Goal: Task Accomplishment & Management: Manage account settings

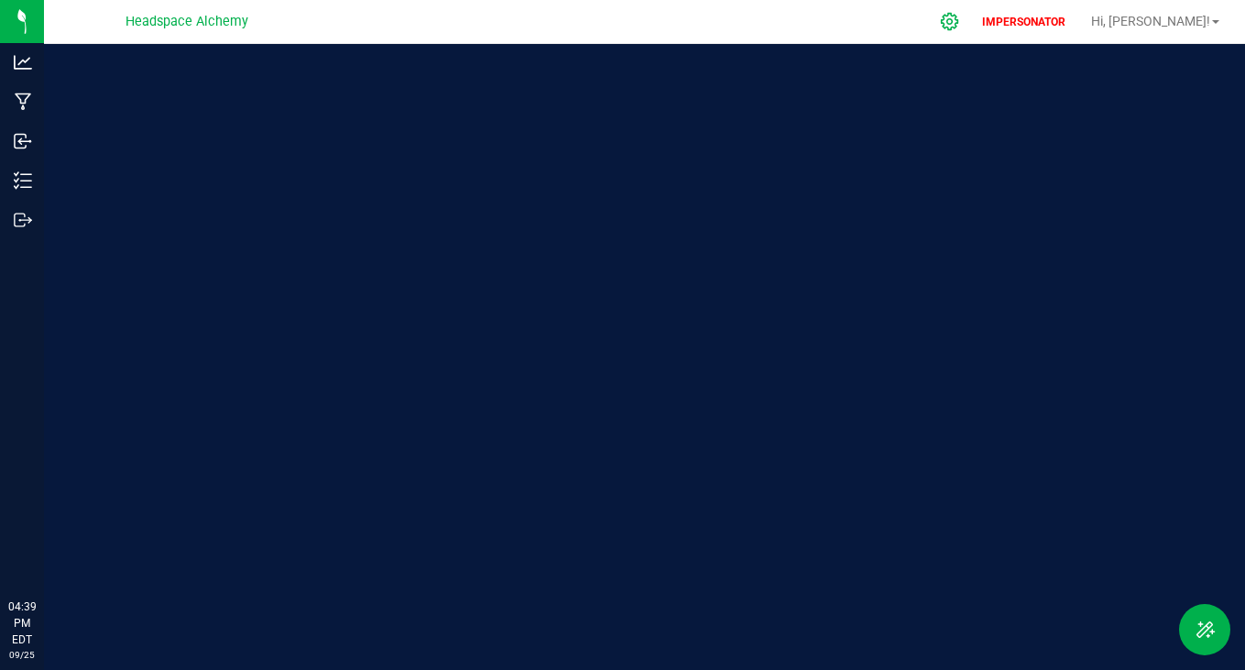
click at [963, 25] on div at bounding box center [950, 21] width 26 height 19
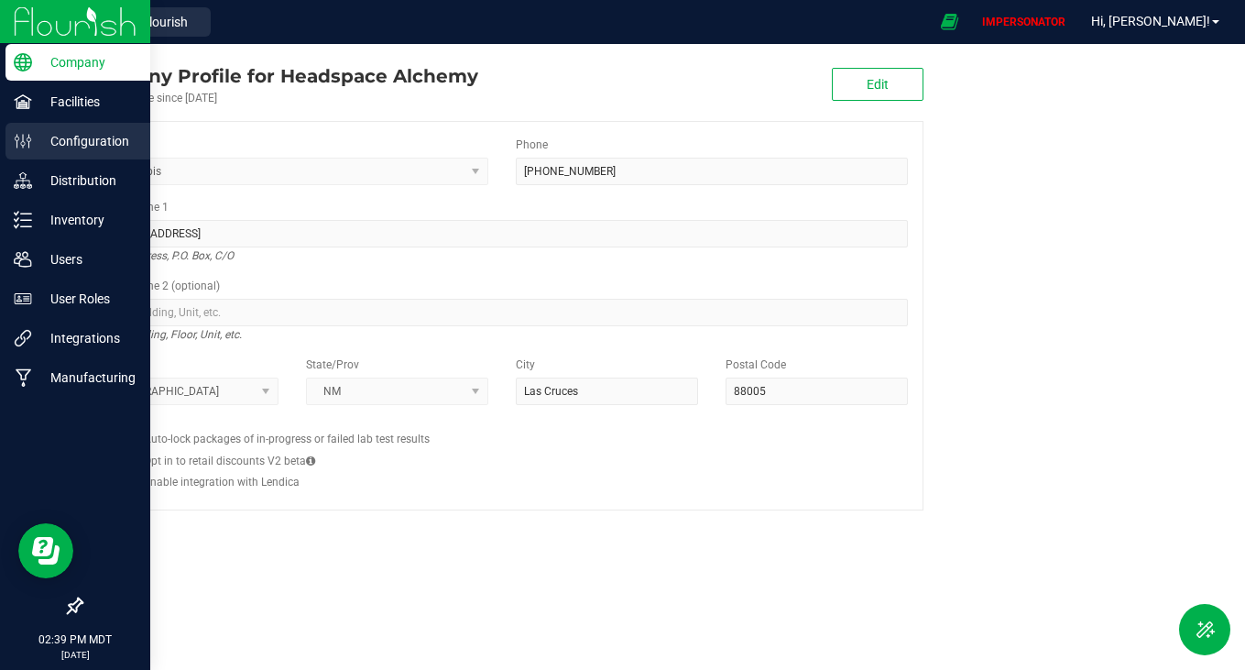
click at [64, 137] on p "Configuration" at bounding box center [87, 141] width 110 height 22
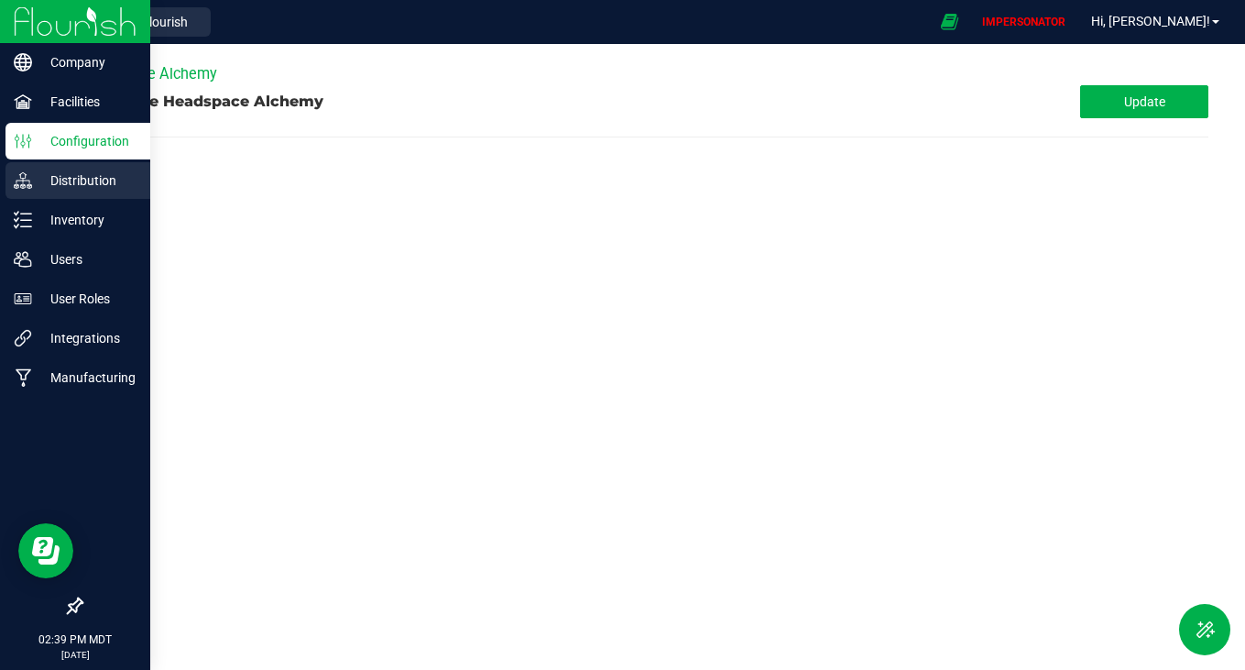
click at [71, 181] on p "Distribution" at bounding box center [87, 181] width 110 height 22
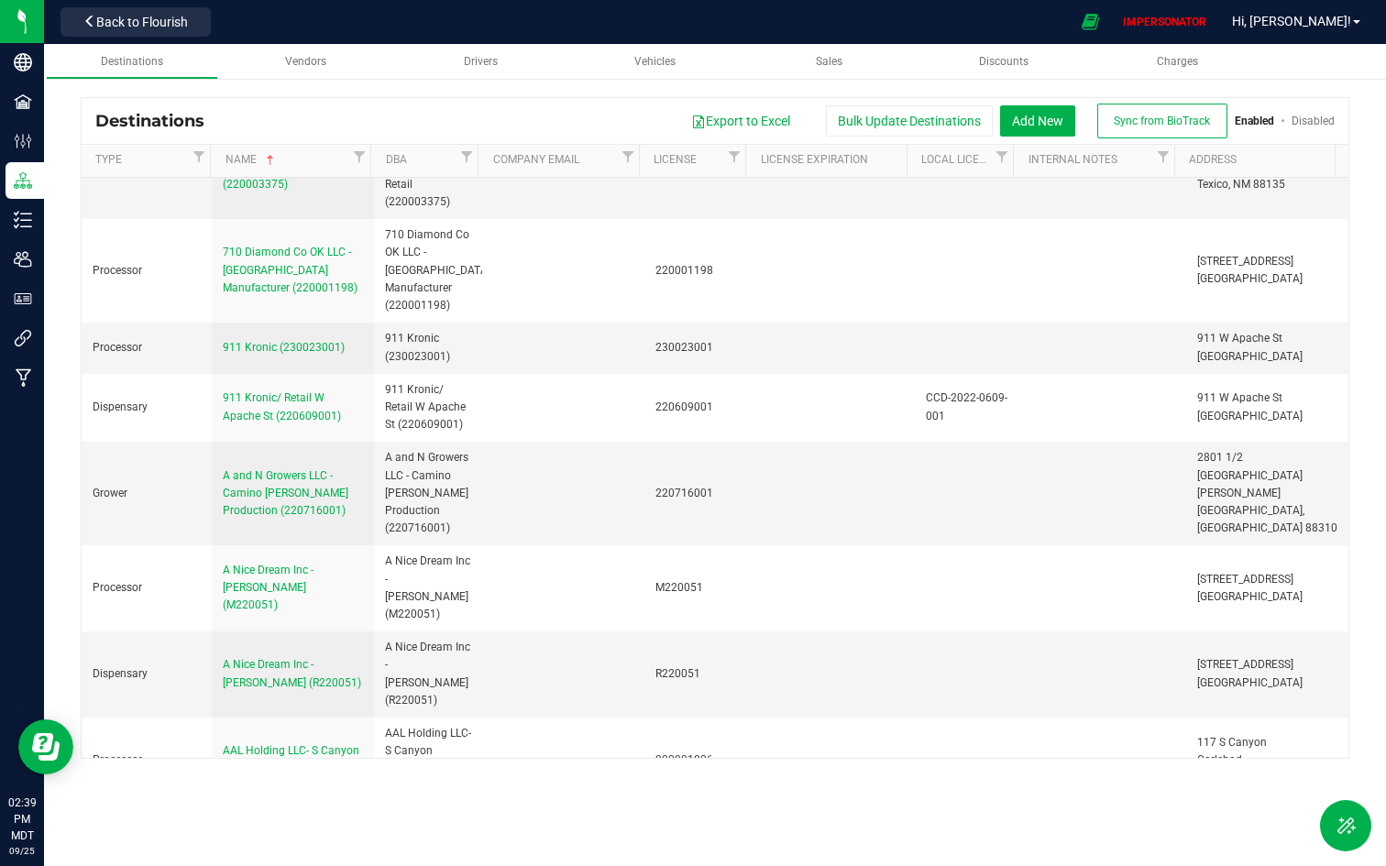
scroll to position [2911, 0]
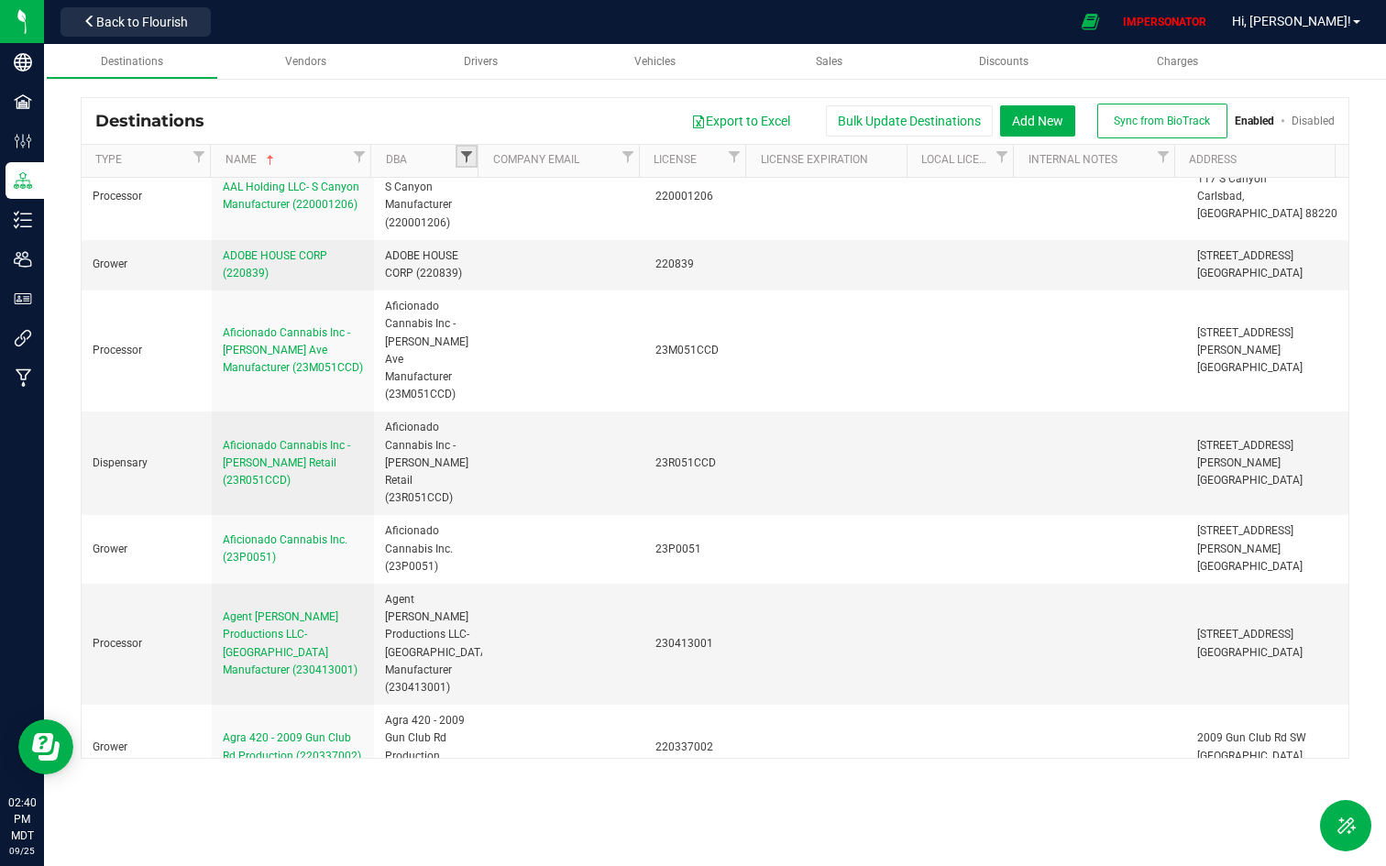
click at [467, 159] on span "Filter" at bounding box center [466, 156] width 15 height 15
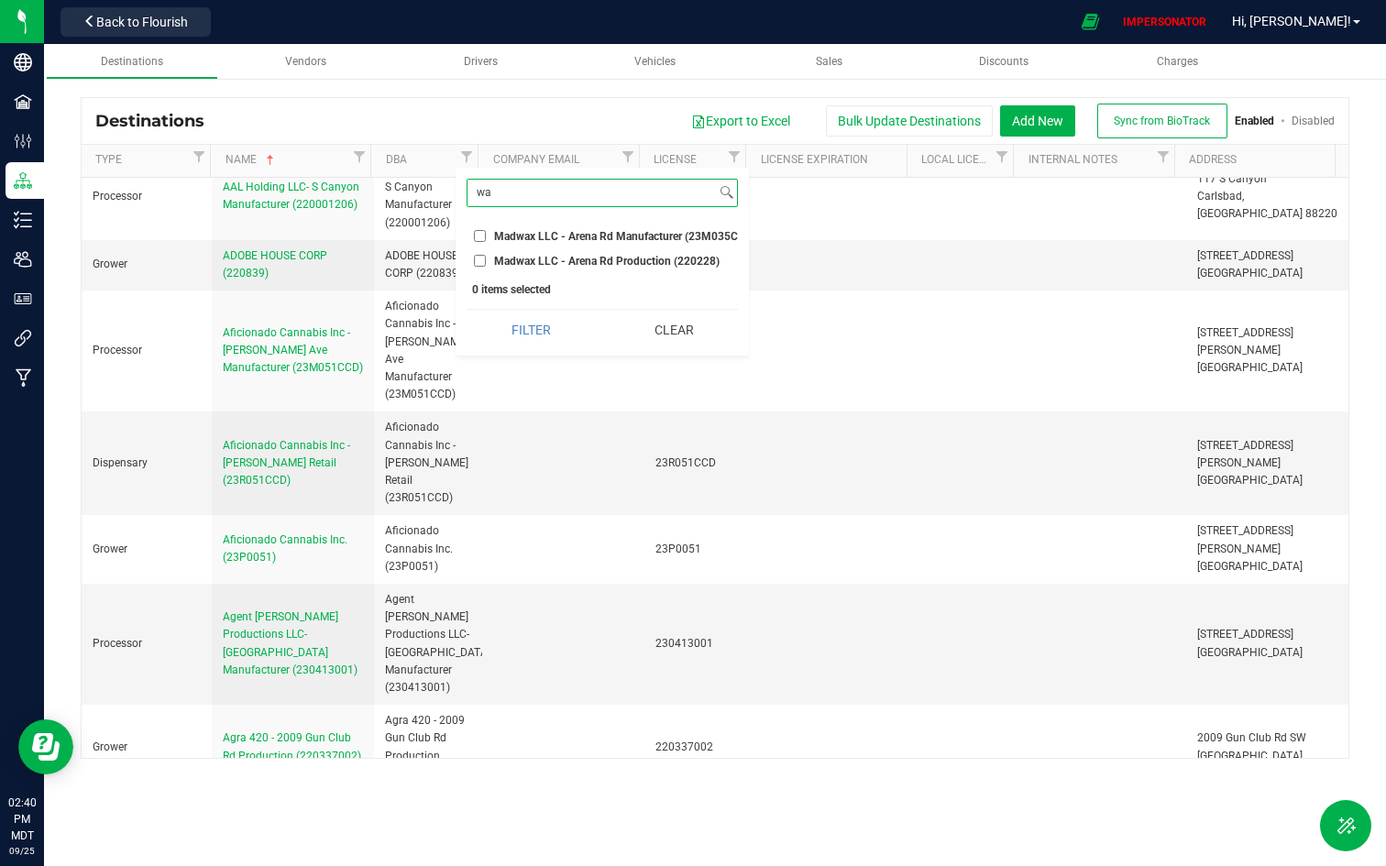
type input "w"
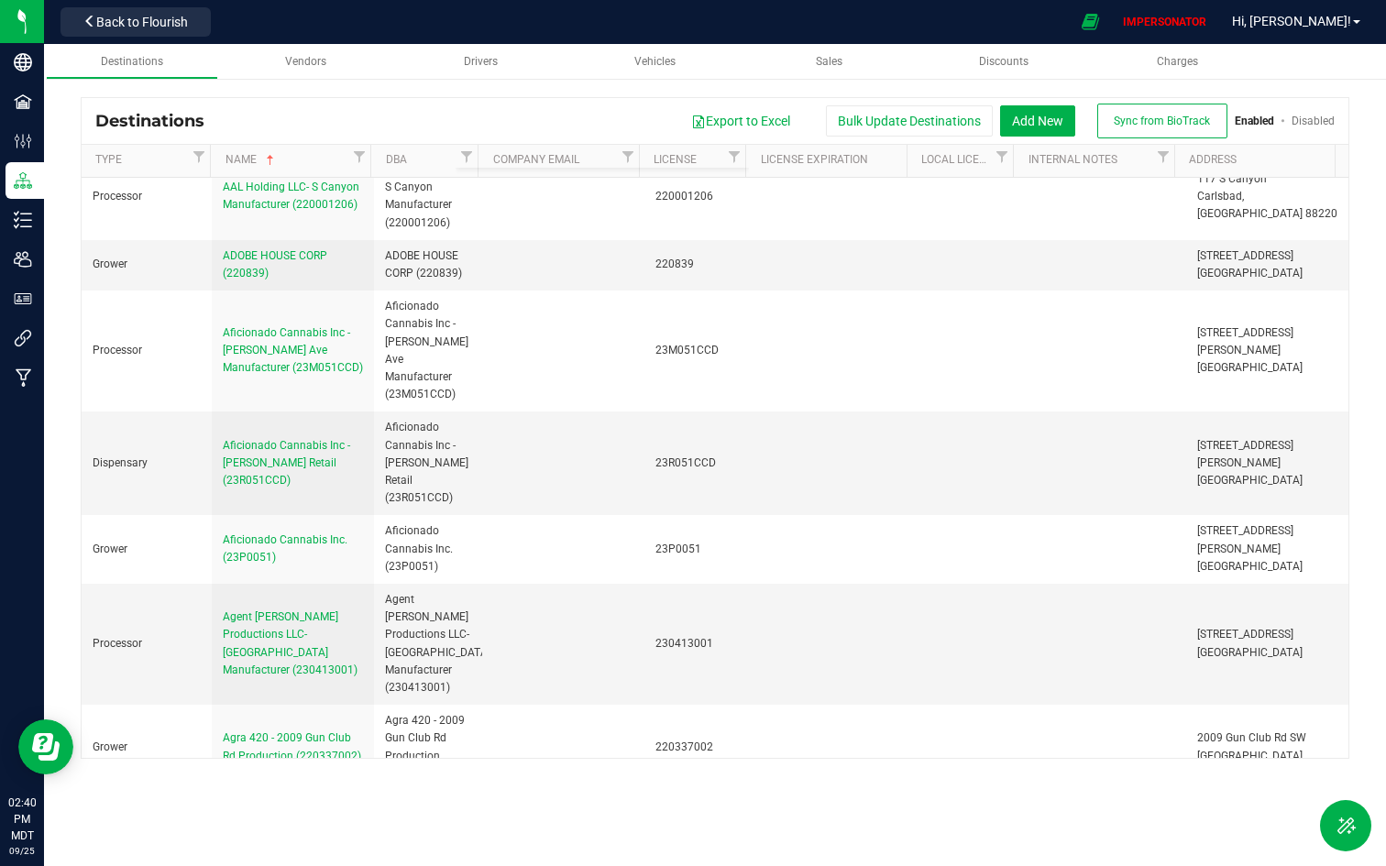
click at [376, 106] on div "Export to Excel Bulk Update Destinations Add New Sync from BioTrack Enabled Dis…" at bounding box center [776, 121] width 1116 height 35
click at [362, 149] on span "Filter" at bounding box center [359, 156] width 15 height 15
click at [356, 158] on span "Filter" at bounding box center [359, 156] width 15 height 15
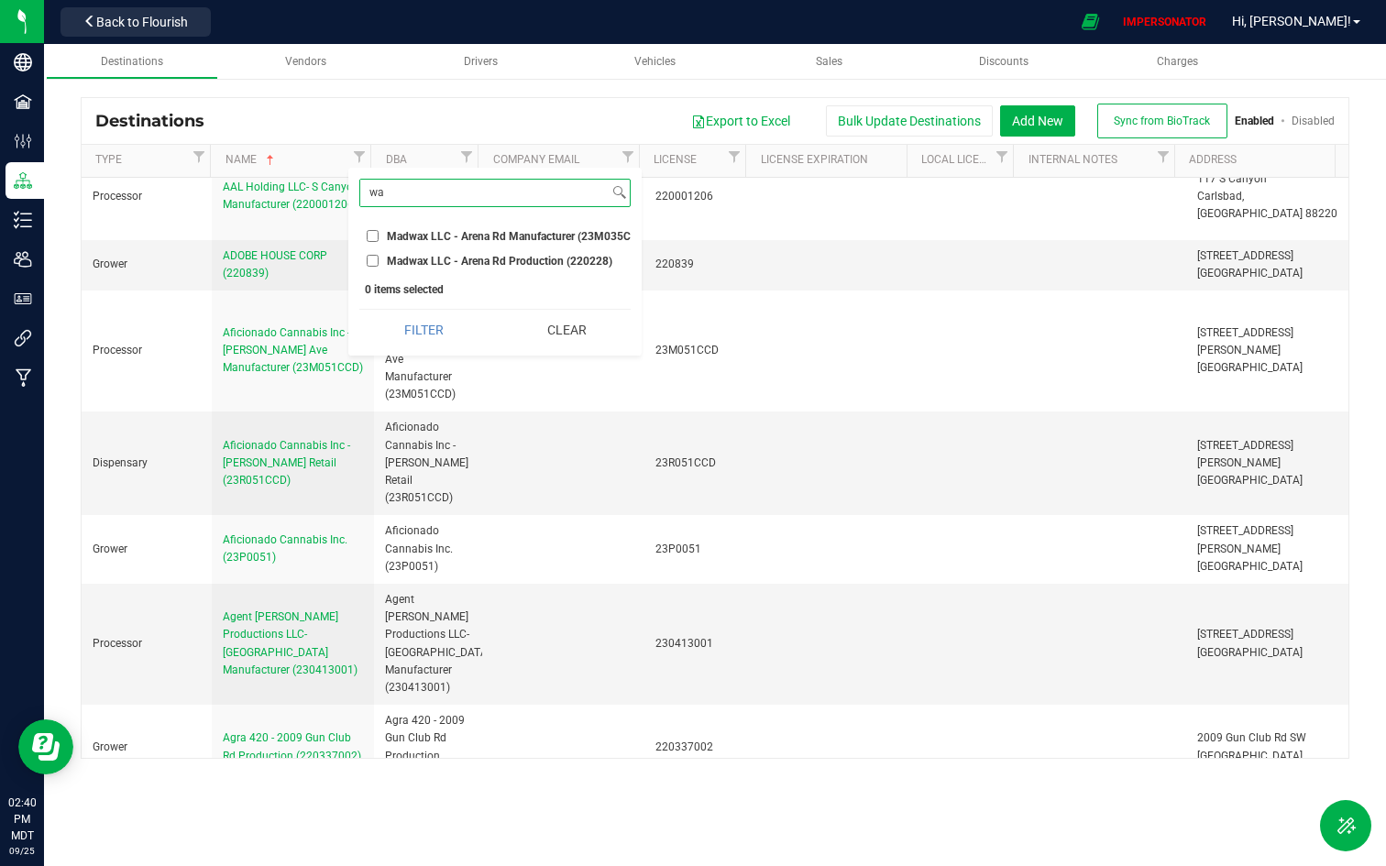
type input "w"
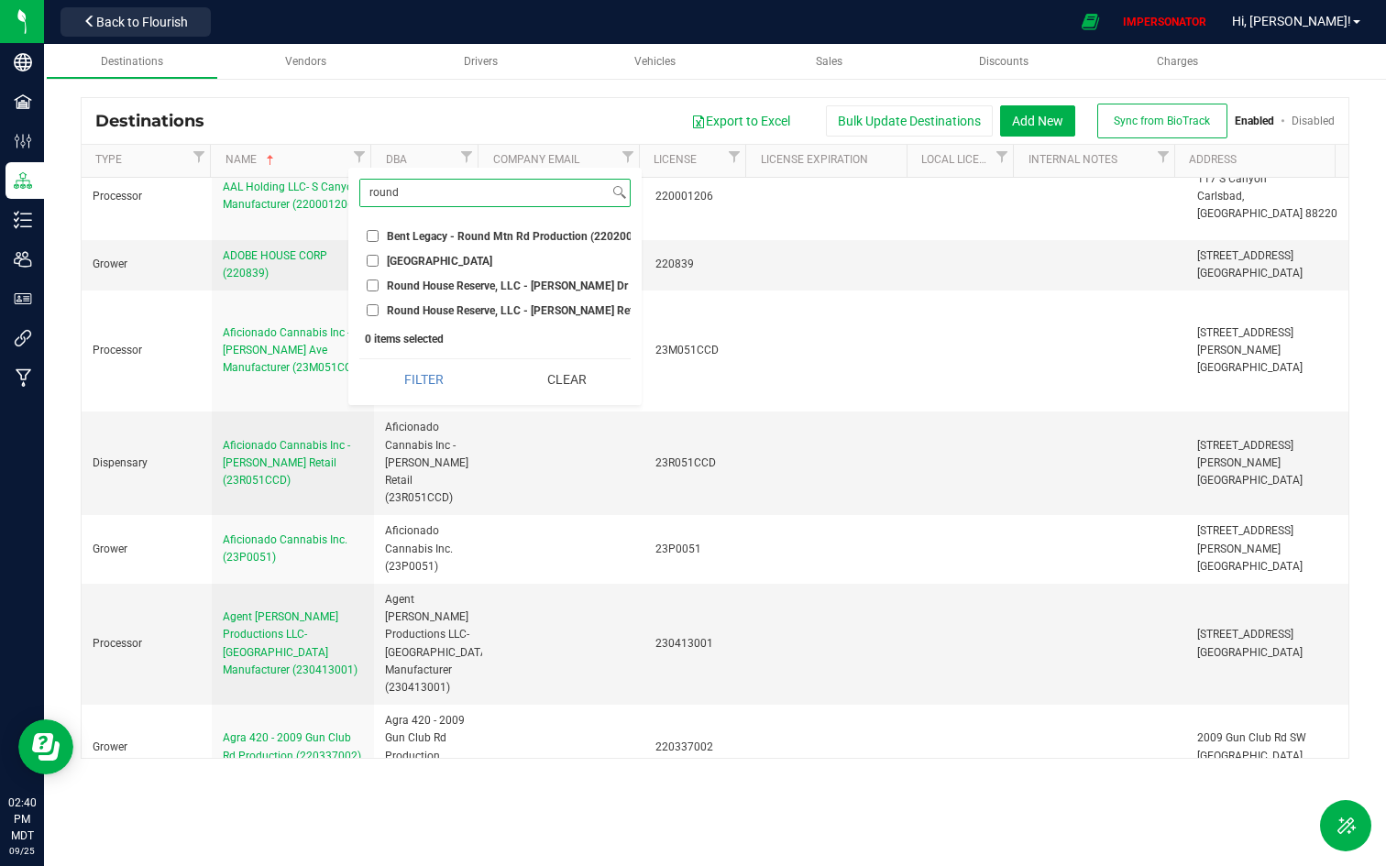
type input "round"
click at [379, 286] on label "Round House Reserve, LLC - [PERSON_NAME] Dr Retail (220443002)" at bounding box center [495, 285] width 257 height 12
click at [378, 286] on input "Round House Reserve, LLC - [PERSON_NAME] Dr Retail (220443002)" at bounding box center [373, 285] width 12 height 12
checkbox input "true"
click at [378, 312] on input "Round House Reserve, LLC - [PERSON_NAME] Retail (220443001)" at bounding box center [373, 310] width 12 height 12
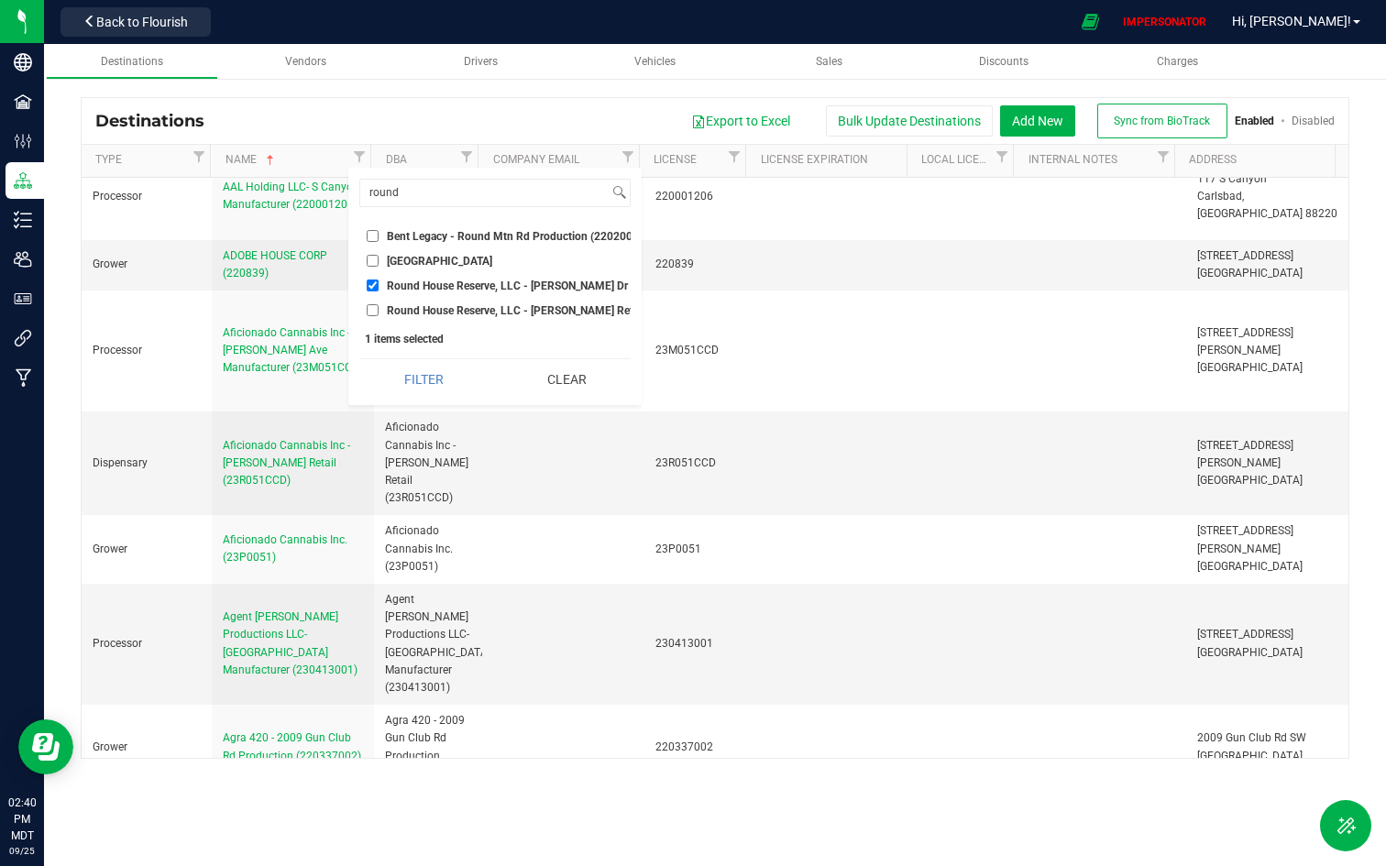
checkbox input "true"
click at [378, 259] on input "[GEOGRAPHIC_DATA]" at bounding box center [373, 261] width 12 height 12
click at [435, 383] on button "Filter" at bounding box center [423, 379] width 129 height 40
checkbox input "true"
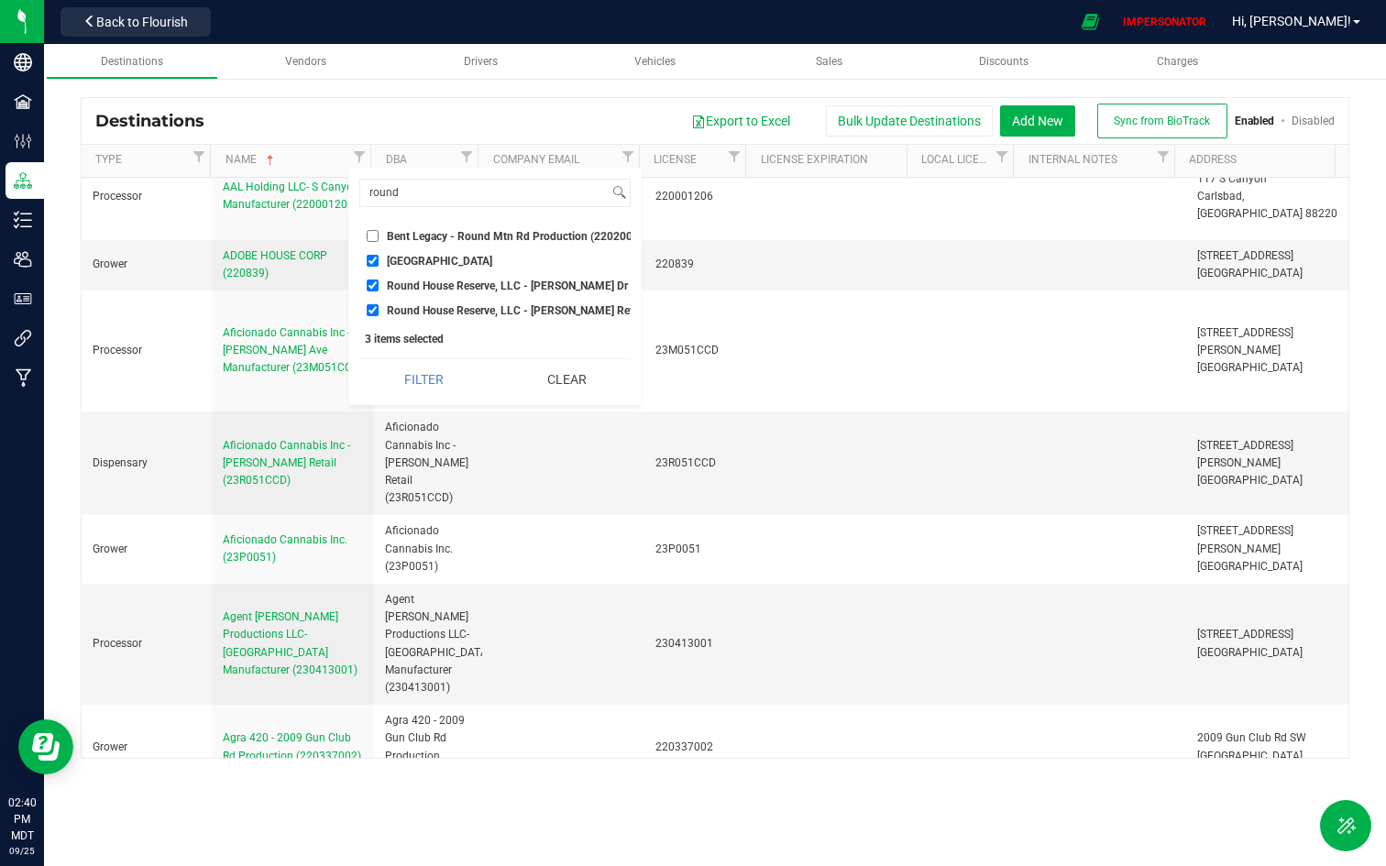
checkbox input "true"
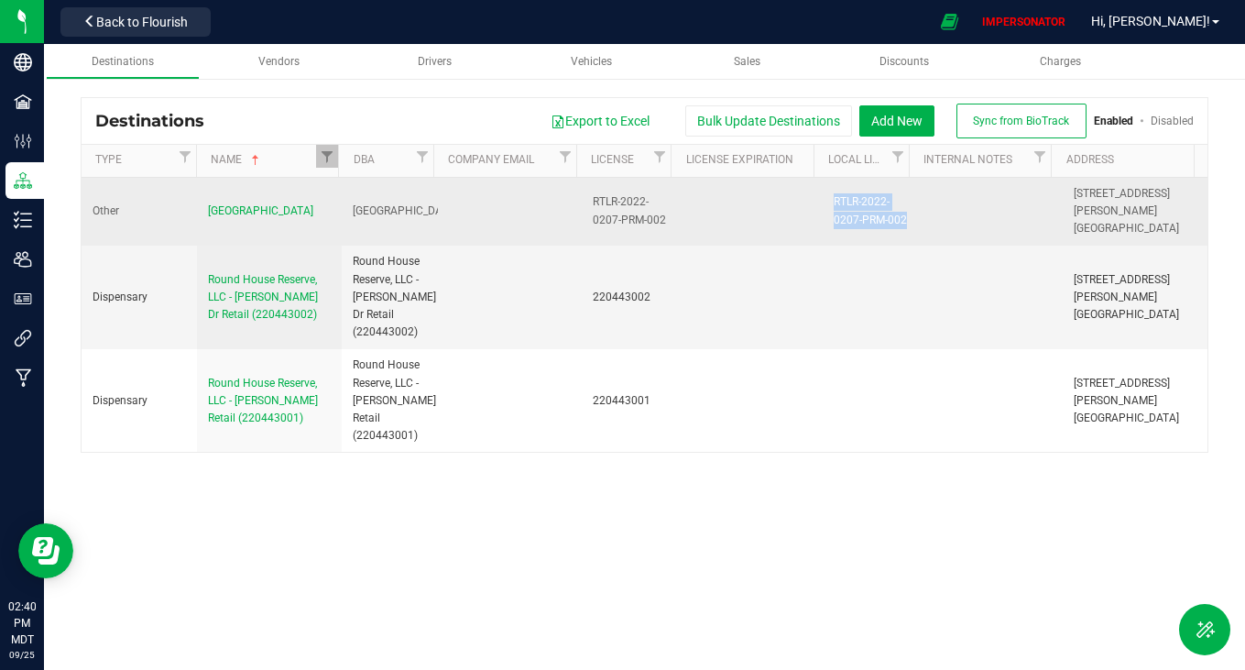
drag, startPoint x: 817, startPoint y: 186, endPoint x: 930, endPoint y: 224, distance: 118.8
click at [930, 225] on tr "Other [GEOGRAPHIC_DATA] [GEOGRAPHIC_DATA] RTLR-2022-0207-PRM-002 RTLR-2022-0207…" at bounding box center [645, 212] width 1126 height 69
click at [930, 224] on td at bounding box center [991, 212] width 145 height 69
drag, startPoint x: 819, startPoint y: 194, endPoint x: 927, endPoint y: 218, distance: 110.7
click at [927, 218] on tr "Other [GEOGRAPHIC_DATA] [GEOGRAPHIC_DATA] RTLR-2022-0207-PRM-002 RTLR-2022-0207…" at bounding box center [645, 212] width 1126 height 69
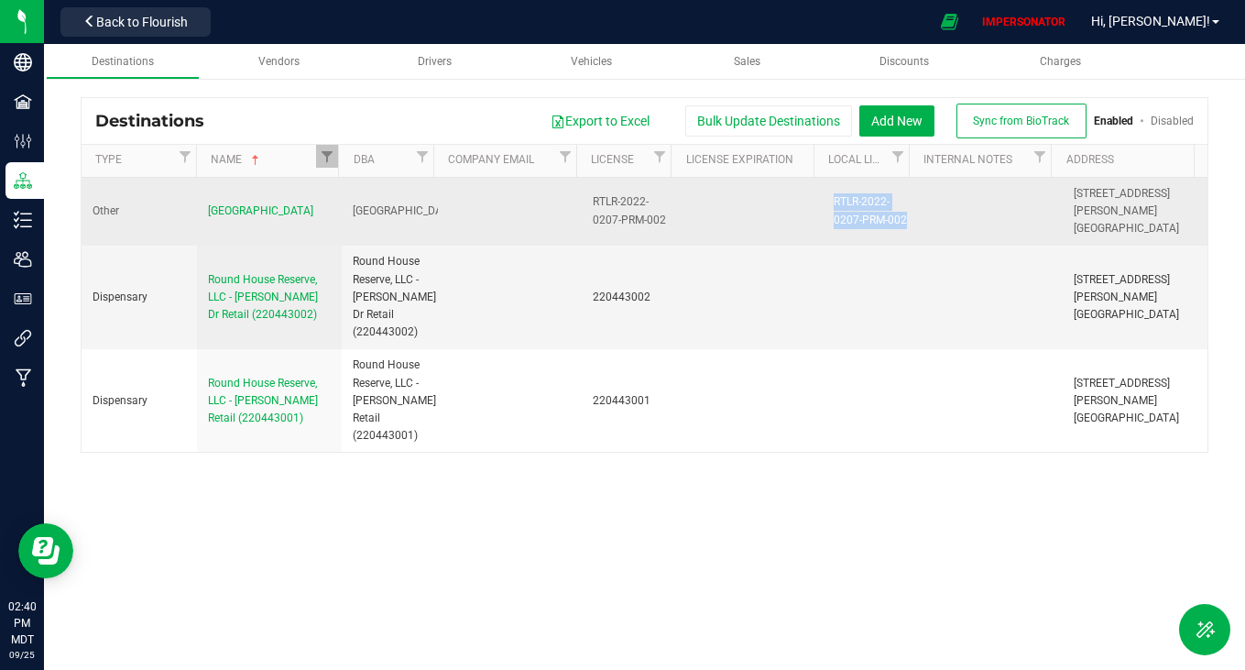
copy div "RTLR-2022-0207-PRM-002"
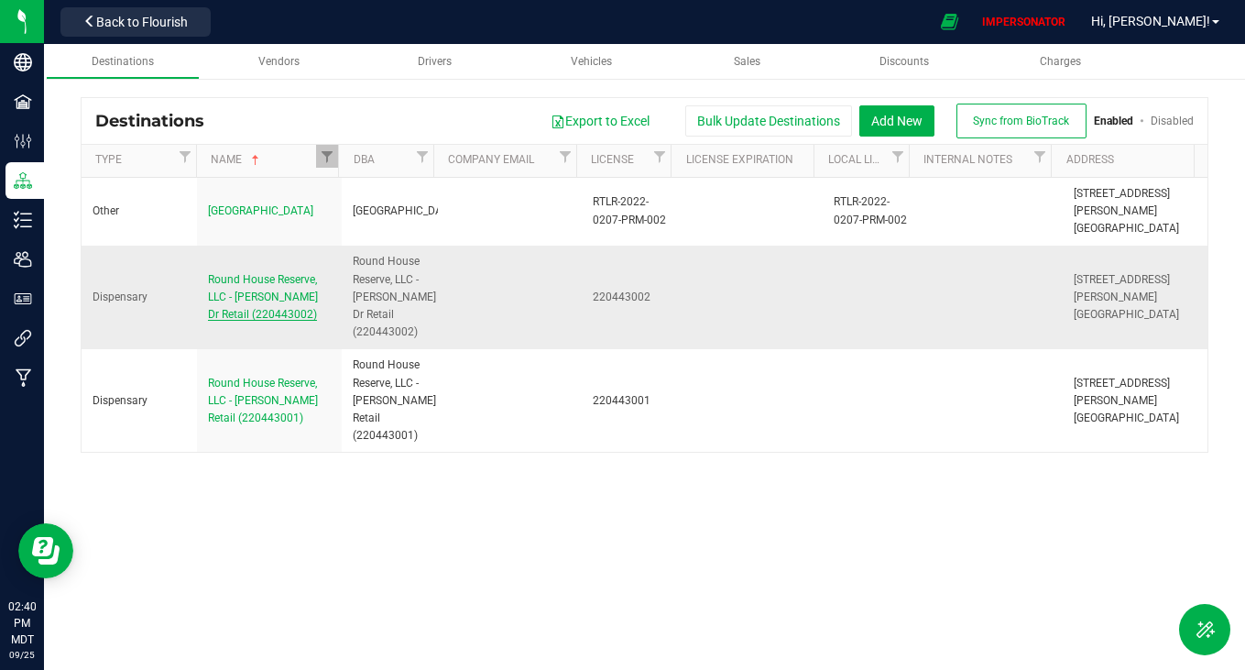
click at [261, 280] on span "Round House Reserve, LLC - [PERSON_NAME] Dr Retail (220443002)" at bounding box center [263, 297] width 110 height 48
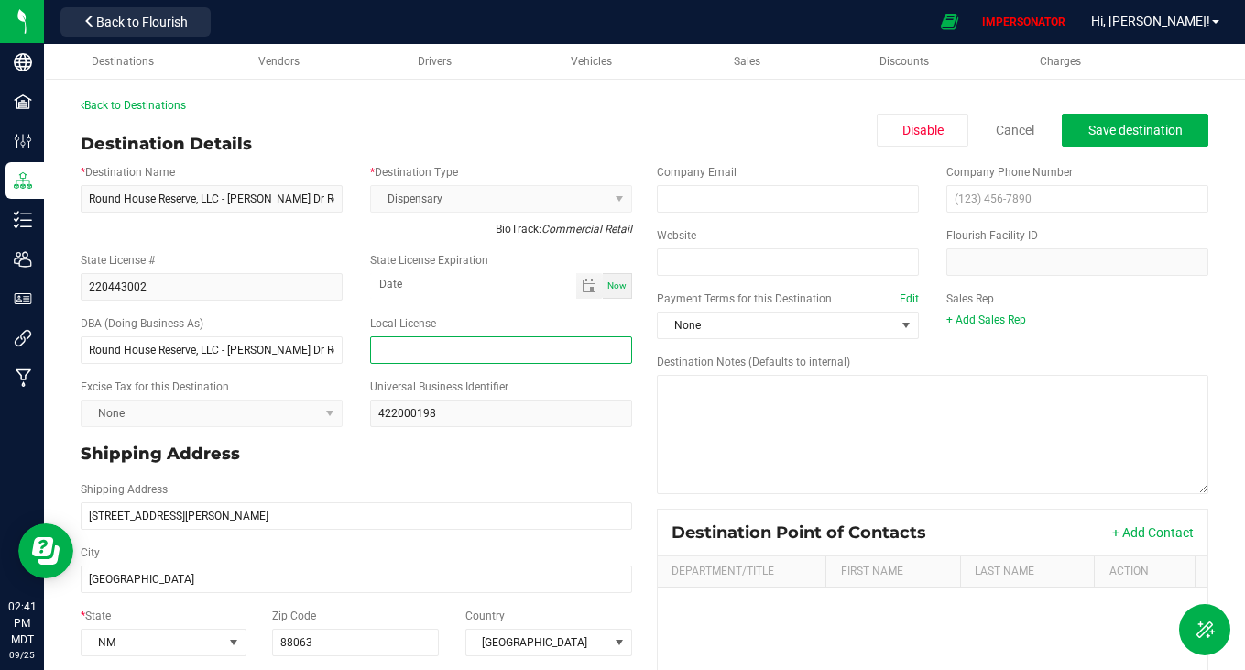
click at [531, 351] on input "text" at bounding box center [501, 349] width 262 height 27
paste input "RTLR-2022-0207-PRM-002"
type input "RTLR-2022-0207-PRM-002"
click at [491, 471] on div "Shipping Address" at bounding box center [356, 453] width 579 height 39
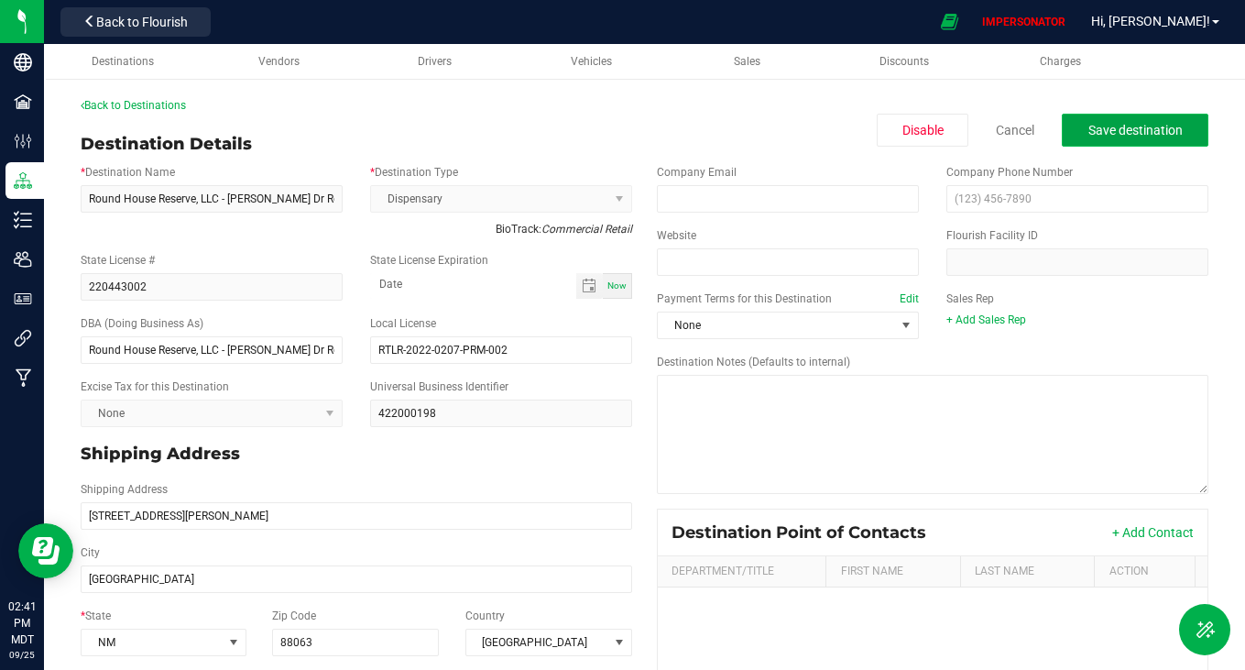
click at [1108, 125] on span "Save destination" at bounding box center [1136, 130] width 94 height 15
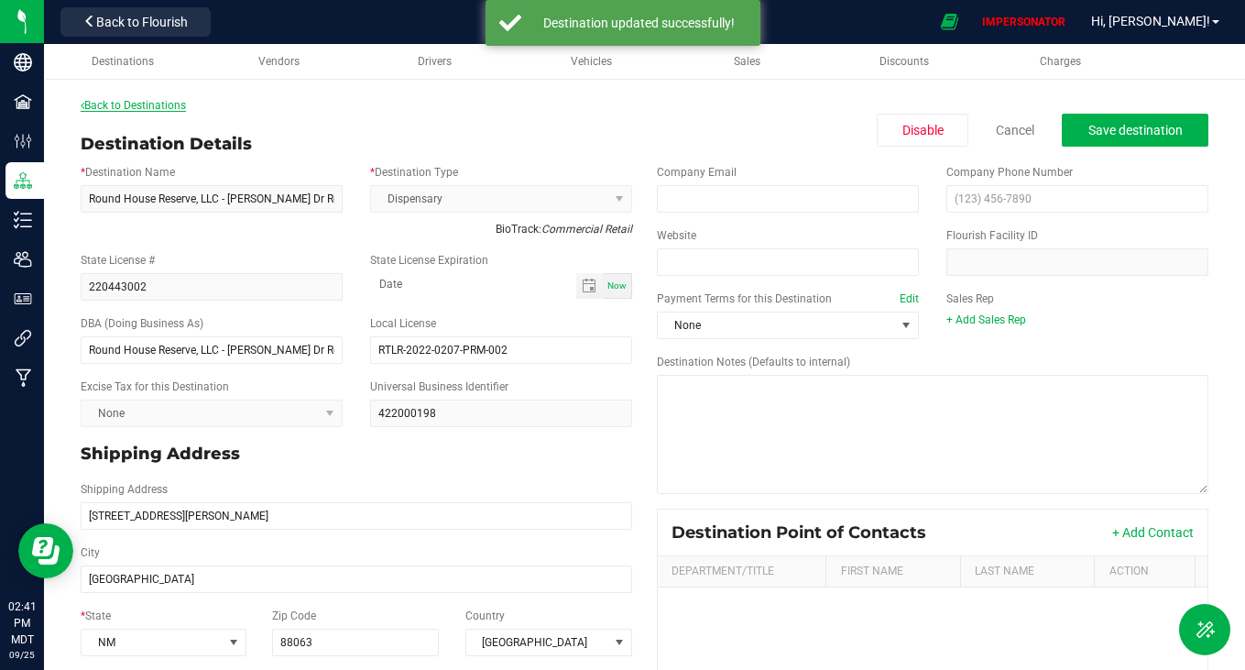
click at [127, 100] on link "Back to Destinations" at bounding box center [133, 105] width 105 height 13
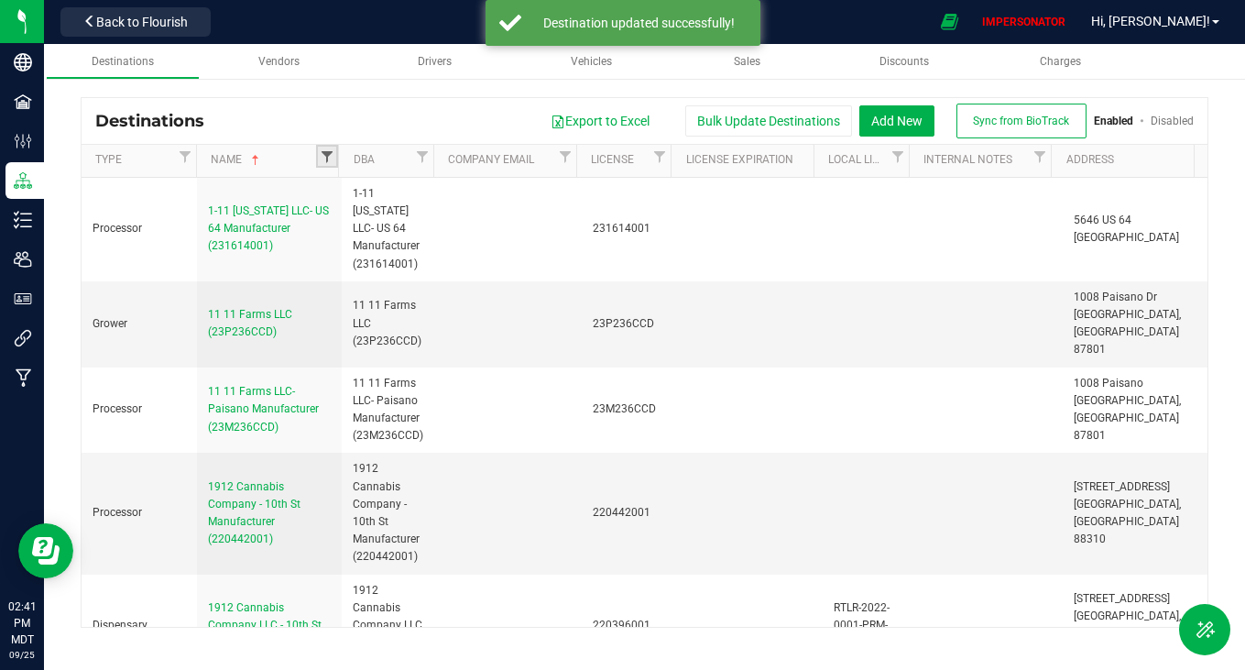
click at [327, 149] on span "Filter" at bounding box center [327, 156] width 15 height 15
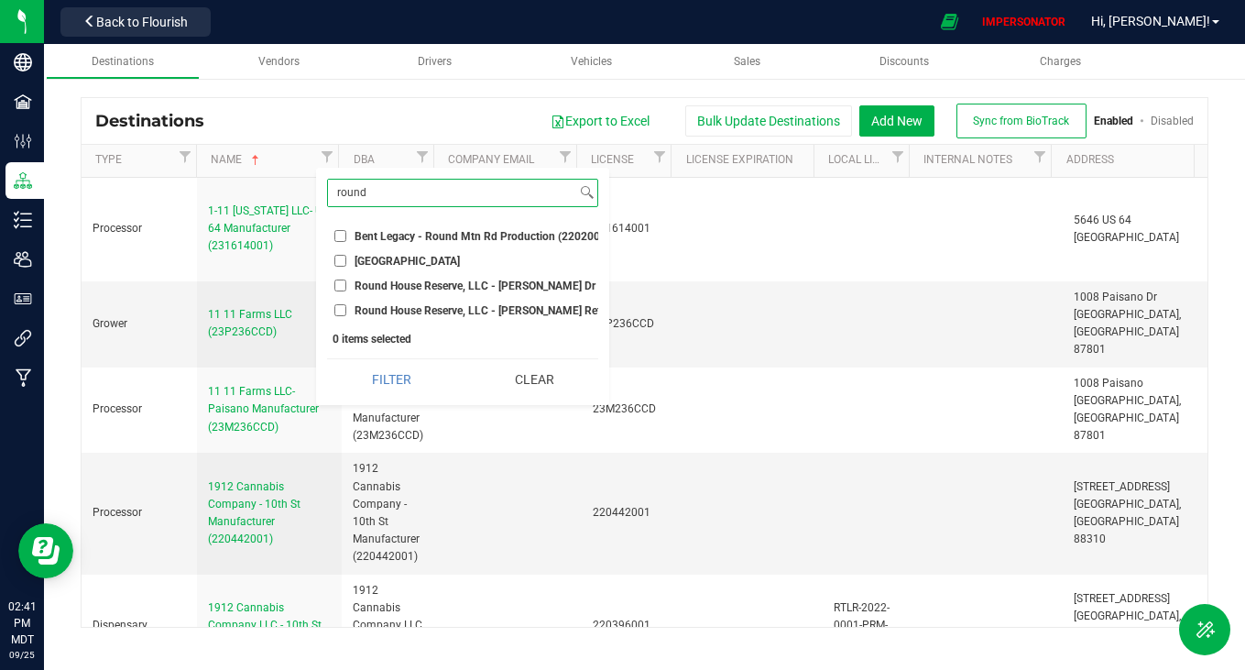
type input "round"
click at [338, 294] on li "Round House Reserve, LLC - [PERSON_NAME] Dr Retail (220443002)" at bounding box center [462, 285] width 271 height 19
click at [340, 289] on input "Round House Reserve, LLC - [PERSON_NAME] Dr Retail (220443002)" at bounding box center [340, 285] width 12 height 12
checkbox input "true"
click at [340, 310] on input "Round House Reserve, LLC - [PERSON_NAME] Retail (220443001)" at bounding box center [340, 310] width 12 height 12
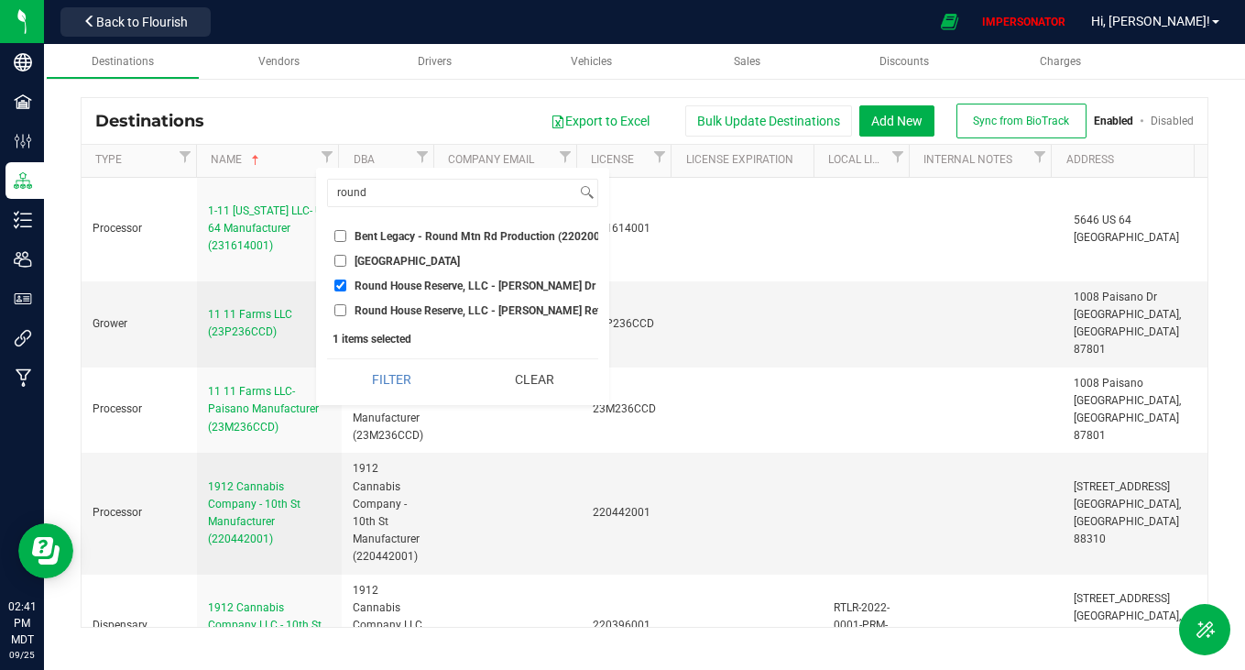
checkbox input "true"
click at [398, 393] on button "Filter" at bounding box center [391, 379] width 129 height 40
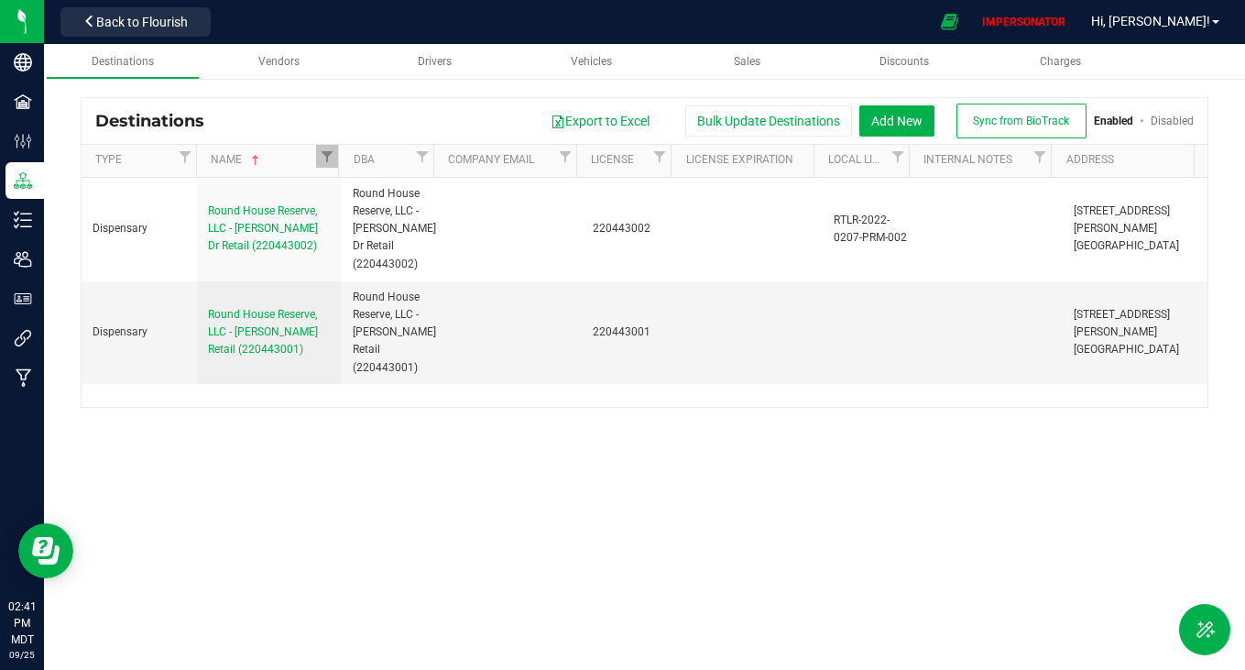
checkbox input "true"
drag, startPoint x: 352, startPoint y: 333, endPoint x: 439, endPoint y: 333, distance: 87.1
click at [439, 333] on tr "Dispensary Round House Reserve, LLC - [PERSON_NAME] Retail (220443001) Round Ho…" at bounding box center [645, 332] width 1126 height 103
click at [439, 333] on td at bounding box center [510, 332] width 145 height 103
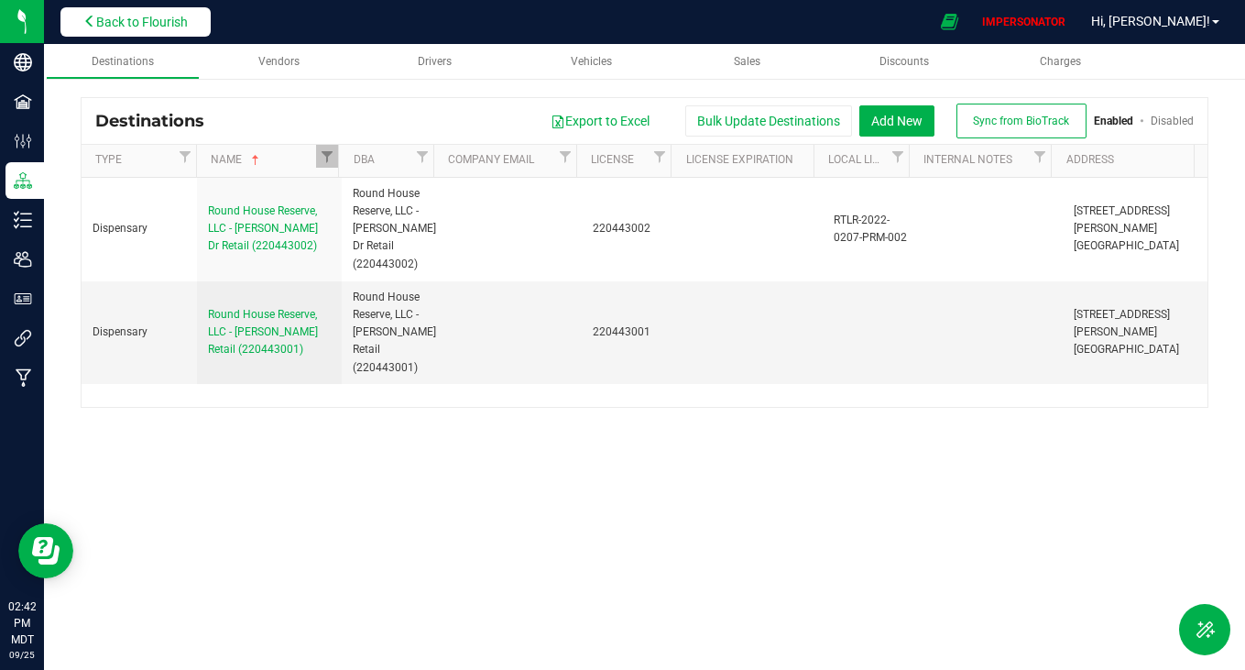
click at [137, 16] on span "Back to Flourish" at bounding box center [142, 22] width 92 height 15
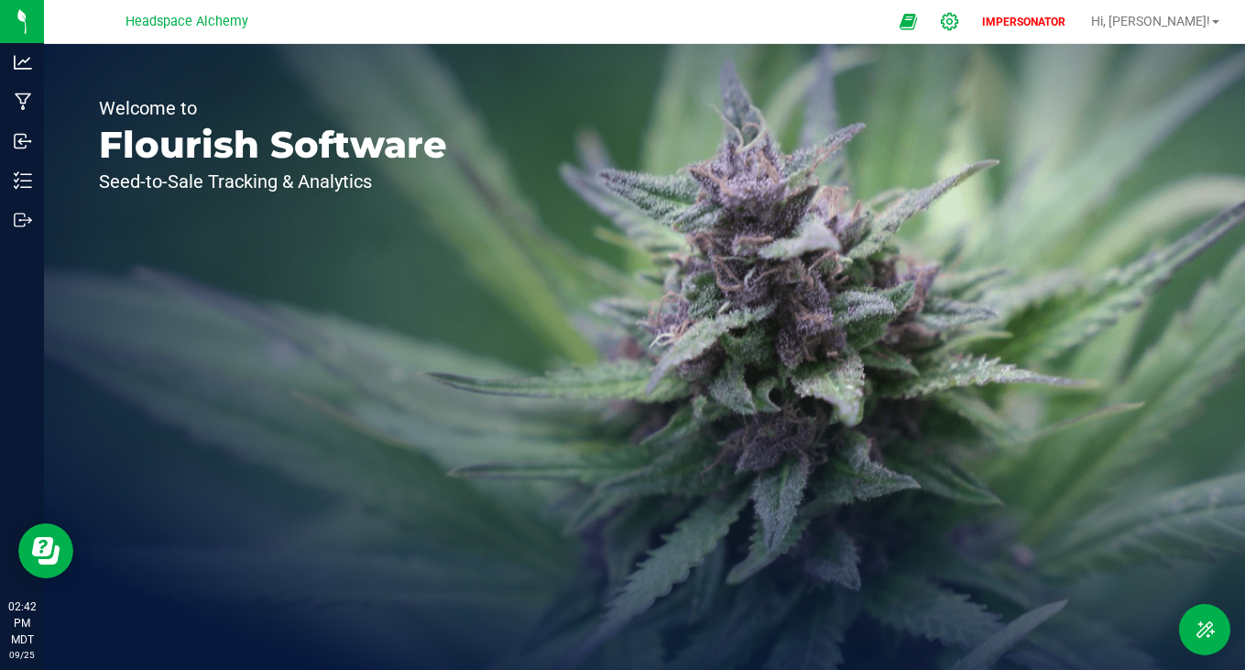
click at [959, 22] on icon at bounding box center [949, 21] width 17 height 17
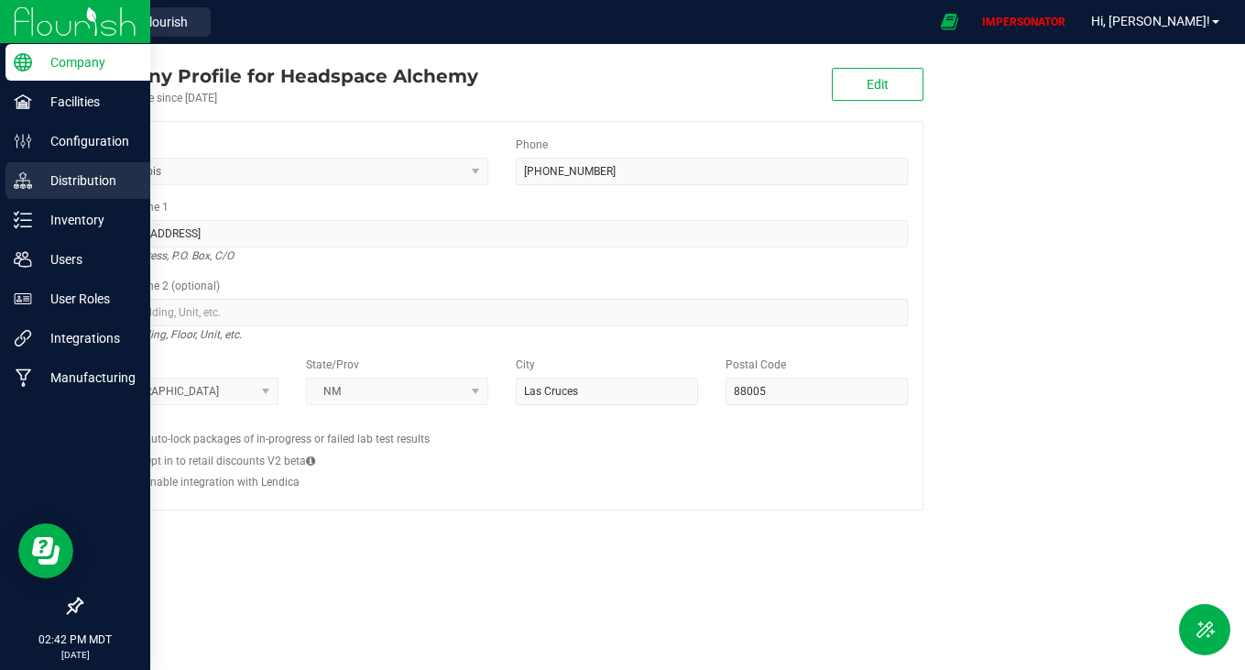
click at [52, 184] on p "Distribution" at bounding box center [87, 181] width 110 height 22
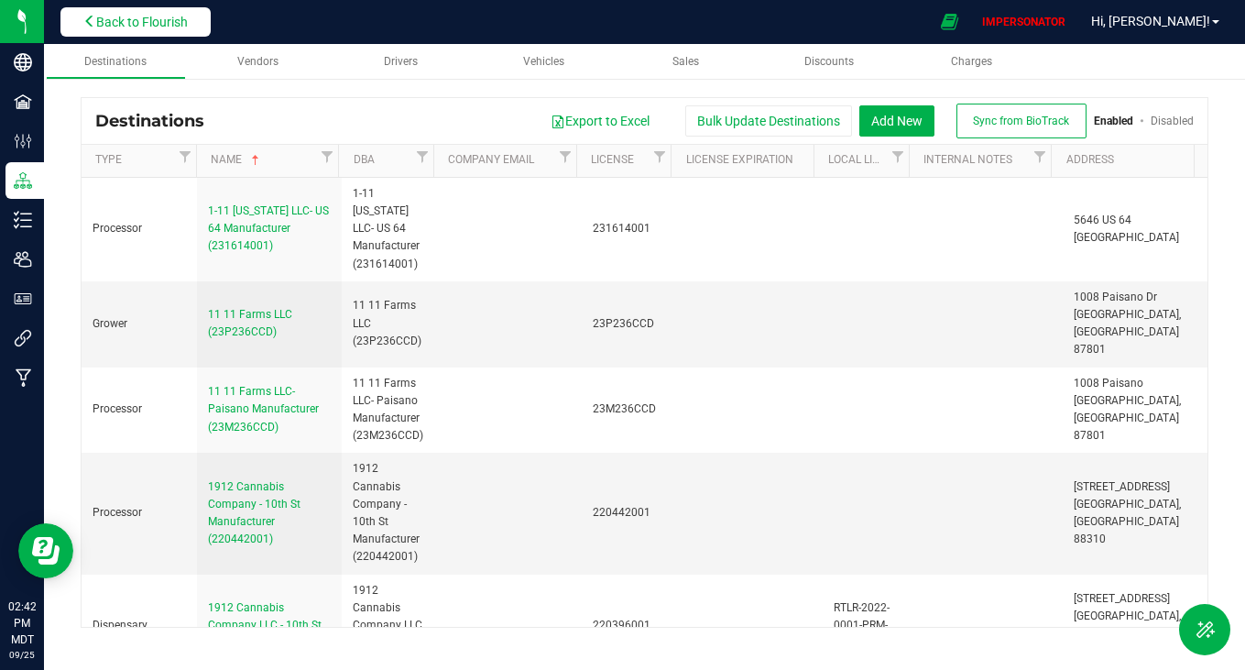
click at [169, 12] on button "Back to Flourish" at bounding box center [135, 21] width 150 height 29
